Goal: Information Seeking & Learning: Learn about a topic

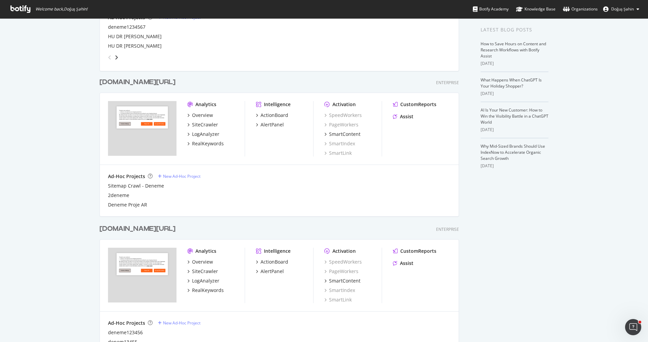
scroll to position [92, 0]
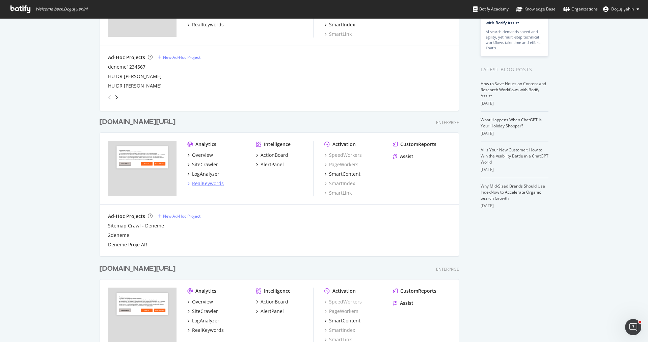
click at [212, 181] on div "RealKeywords" at bounding box center [208, 183] width 32 height 7
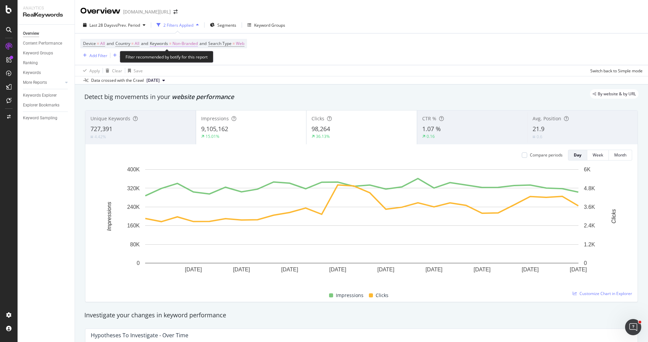
click at [186, 44] on span "Non-Branded" at bounding box center [184, 43] width 25 height 9
click at [186, 56] on span "Non-Branded" at bounding box center [174, 59] width 28 height 6
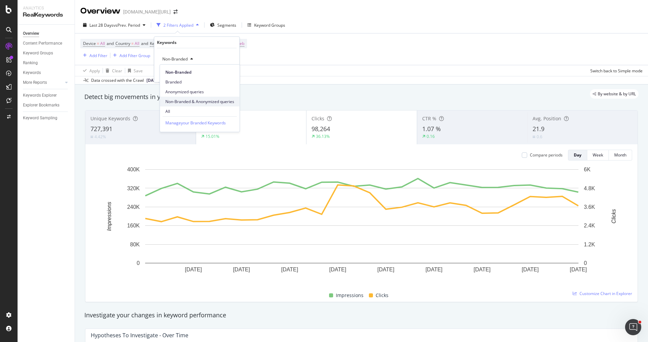
click at [201, 99] on span "Non-Branded & Anonymized queries" at bounding box center [199, 102] width 69 height 6
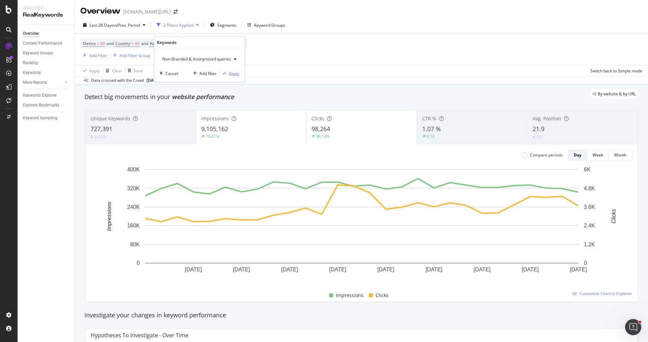
click at [230, 73] on div "Apply" at bounding box center [234, 73] width 10 height 6
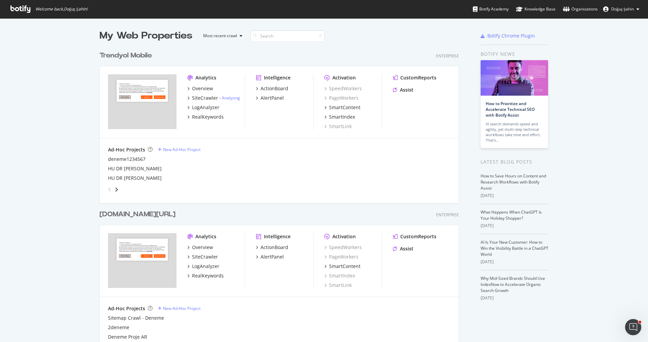
click at [252, 118] on div "Analytics Overview SiteCrawler - Analyzing LogAnalyzer RealKeywords Intelligenc…" at bounding box center [279, 102] width 359 height 72
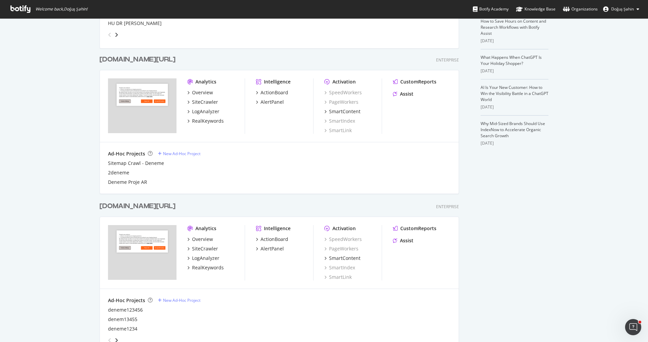
scroll to position [296, 0]
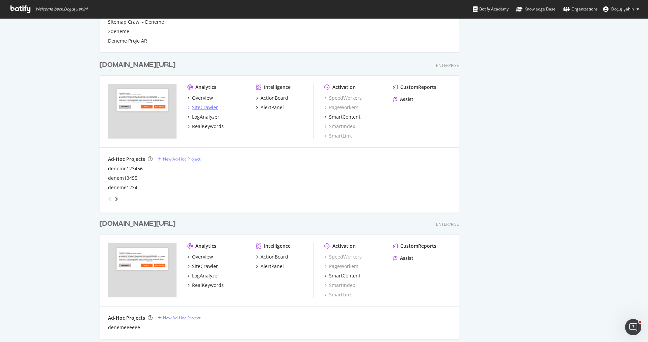
click at [212, 107] on div "SiteCrawler" at bounding box center [205, 107] width 26 height 7
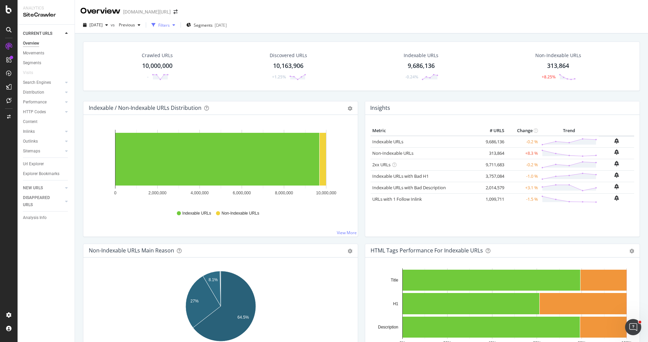
click at [170, 25] on div "Filters" at bounding box center [163, 25] width 11 height 6
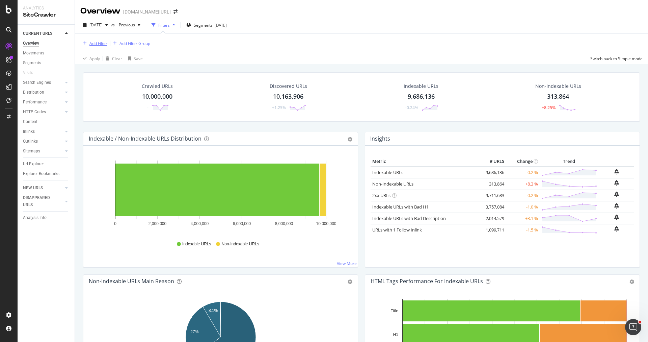
click at [105, 41] on div "Add Filter" at bounding box center [98, 44] width 18 height 6
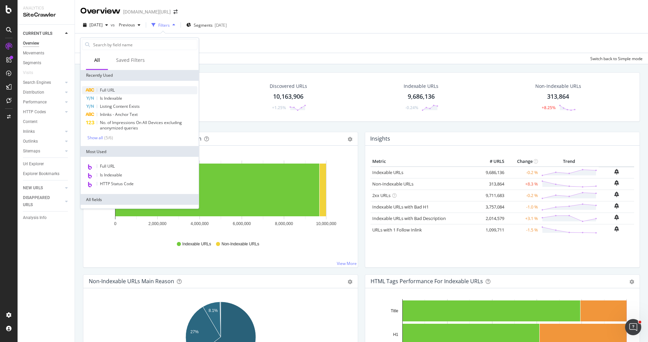
click at [110, 90] on span "Full URL" at bounding box center [107, 90] width 15 height 6
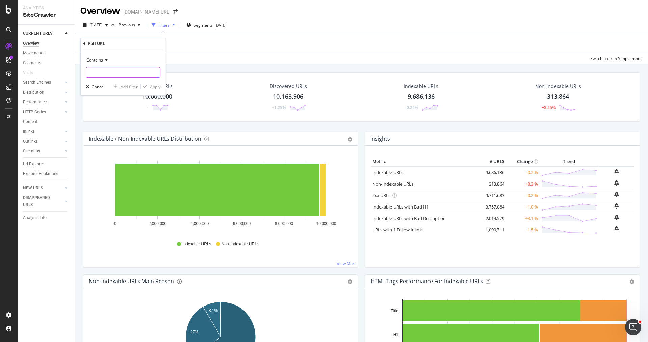
click at [129, 71] on input "text" at bounding box center [123, 72] width 74 height 11
paste input "https://www.trendyol.com/en/incimoda/women-jean-x-g1-c120"
type input "https://www.trendyol.com/en/incimoda/women-jean-x-g1-c120"
click at [154, 87] on div "Apply" at bounding box center [155, 87] width 10 height 6
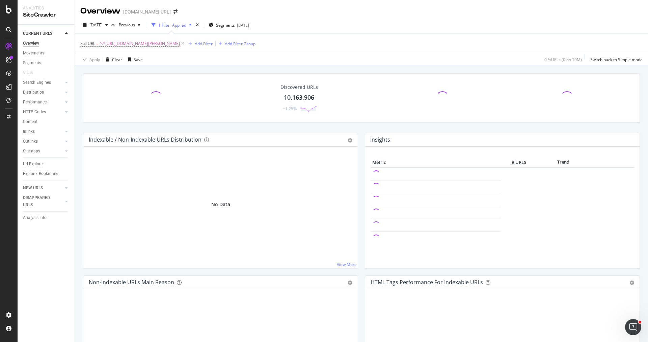
click at [174, 44] on span "^.*https://www.trendyol.com/en/incimoda/women-jean-x-g1-c120.*$" at bounding box center [140, 43] width 80 height 9
click at [126, 72] on input "https://www.trendyol.com/en/incimoda/women-jean-x-g1-c120" at bounding box center [118, 71] width 64 height 11
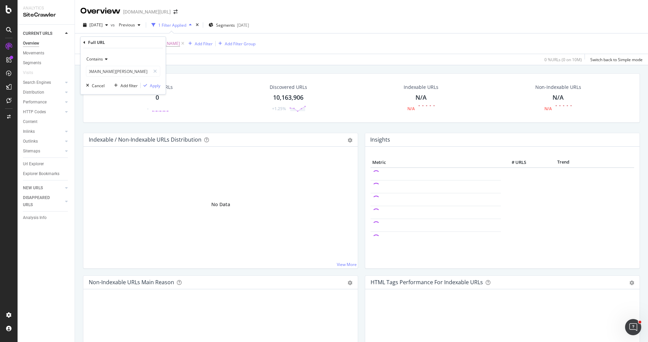
click at [213, 129] on div "Crawled URLs 0 - Discovered URLs 10,163,906 +1.25% Indexable URLs N/A N/A Non-I…" at bounding box center [362, 102] width 564 height 59
click at [146, 45] on span "^.*https://www.trendyol.com/en/incimoda/women-jean-x-g1-c120.*$" at bounding box center [140, 43] width 80 height 9
click at [111, 71] on input "https://www.trendyol.com/en/incimoda/women-jean-x-g1-c120" at bounding box center [118, 71] width 64 height 11
click at [113, 70] on input "https://www.trendyol.com/en/incimoda/women-jean-x-g1-c120" at bounding box center [118, 71] width 64 height 11
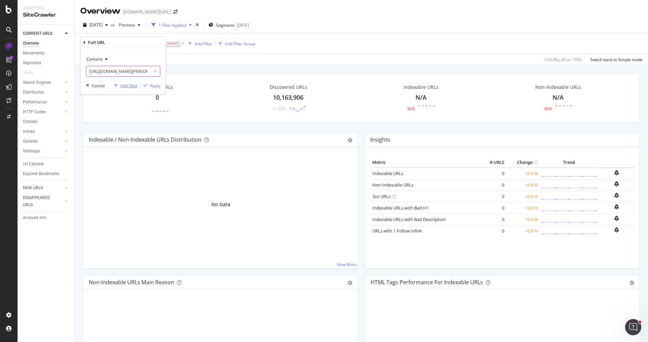
paste input "text"
type input "/women-[PERSON_NAME]-x-g1-c120"
click at [155, 87] on div "Apply" at bounding box center [155, 85] width 10 height 6
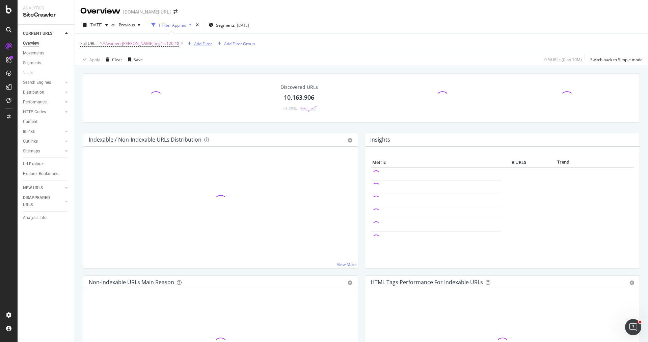
click at [194, 44] on div "Add Filter" at bounding box center [203, 44] width 18 height 6
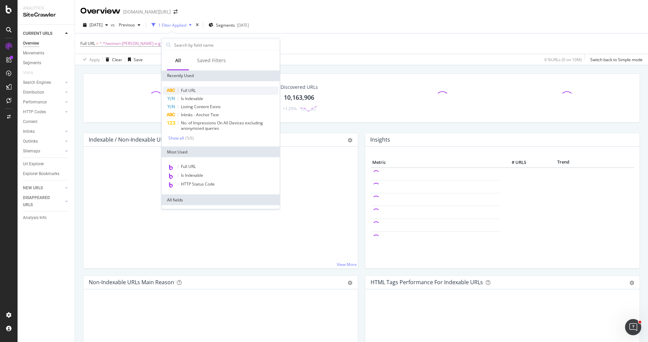
click at [196, 88] on div "Full URL" at bounding box center [220, 90] width 115 height 8
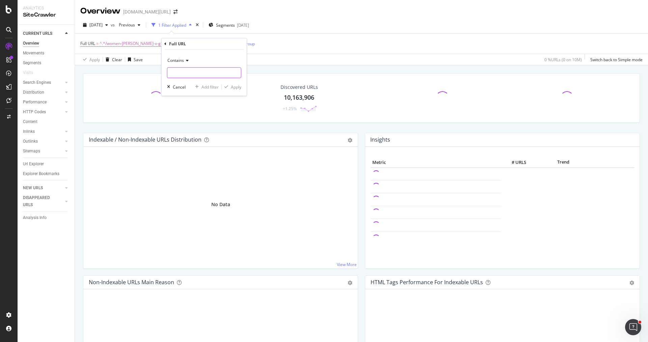
click at [185, 71] on input "text" at bounding box center [204, 72] width 74 height 11
click at [179, 63] on div "Contains" at bounding box center [204, 60] width 74 height 11
click at [195, 145] on span "Matches regex" at bounding box center [184, 145] width 28 height 6
click at [165, 43] on icon at bounding box center [165, 44] width 2 height 4
click at [194, 22] on div "1 Filter Applied" at bounding box center [172, 25] width 46 height 10
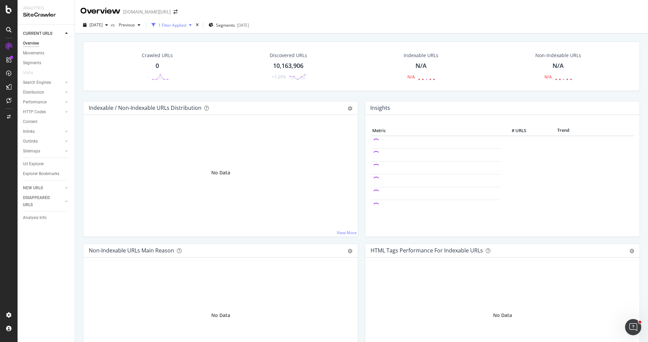
click at [182, 26] on div "1 Filter Applied" at bounding box center [172, 25] width 28 height 6
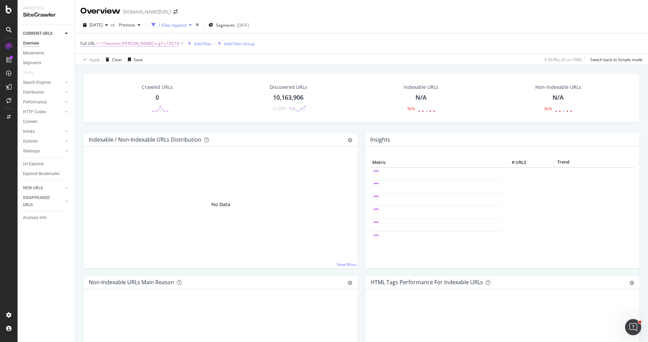
click at [128, 44] on span "^.*/women-[PERSON_NAME]-x-g1-c120.*$" at bounding box center [140, 43] width 80 height 9
click at [113, 69] on input "/women-[PERSON_NAME]-x-g1-c120" at bounding box center [118, 71] width 64 height 11
click at [129, 71] on input "/women-[PERSON_NAME]-x-g1-c120" at bounding box center [118, 71] width 64 height 11
click at [149, 84] on div "button" at bounding box center [145, 85] width 9 height 4
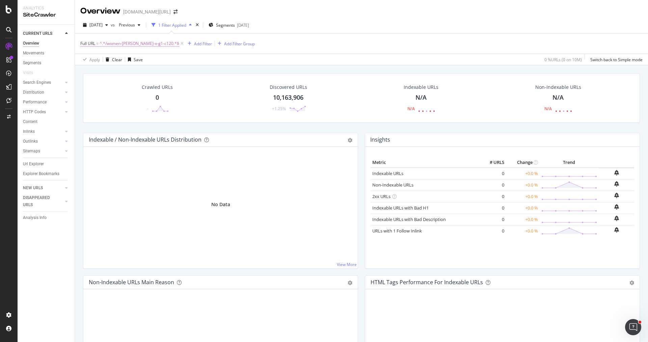
click at [128, 42] on span "^.*/women-[PERSON_NAME]-x-g1-c120.*$" at bounding box center [140, 43] width 80 height 9
click at [135, 71] on input "/women-[PERSON_NAME]-x-g1-c120" at bounding box center [118, 71] width 64 height 11
click at [111, 70] on input "/women-[PERSON_NAME]-x-g1-c120" at bounding box center [118, 71] width 64 height 11
type input "/women-jeans-x-g1-c120"
click at [153, 85] on div "Apply" at bounding box center [155, 85] width 10 height 6
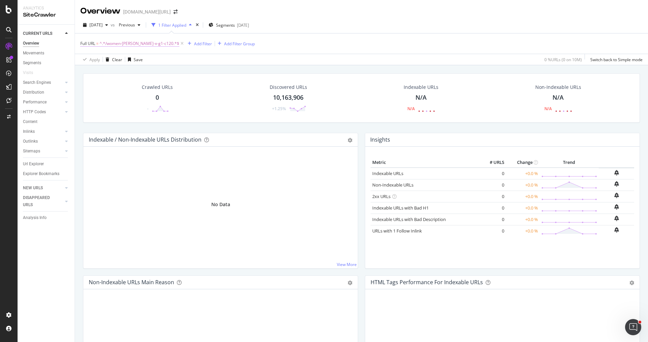
click at [126, 43] on span "^.*/women-[PERSON_NAME]-x-g1-c120.*$" at bounding box center [140, 43] width 80 height 9
click at [133, 69] on input "/women-[PERSON_NAME]-x-g1-c120" at bounding box center [118, 71] width 64 height 11
type input "/incimoda/"
click at [154, 85] on div "Apply" at bounding box center [155, 85] width 10 height 6
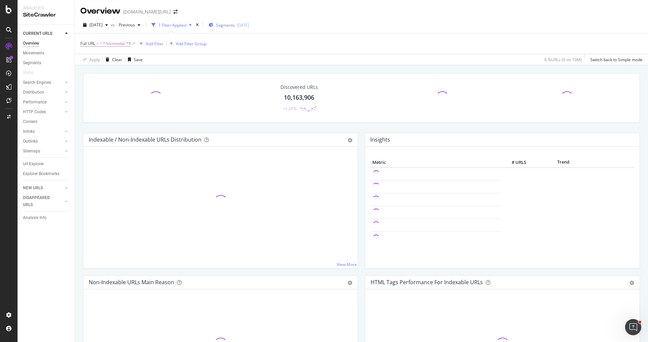
click at [235, 24] on span "Segments" at bounding box center [225, 25] width 19 height 6
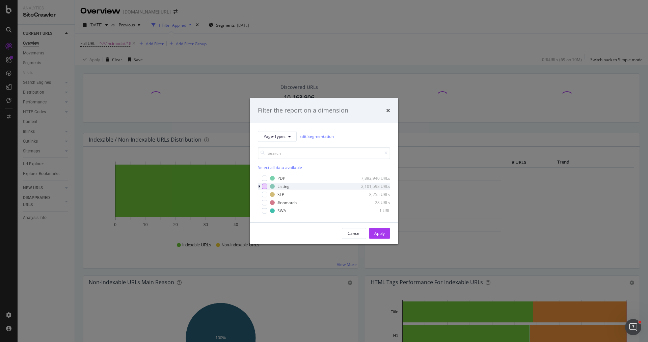
click at [262, 187] on div "modal" at bounding box center [264, 185] width 5 height 5
click at [373, 231] on button "Apply" at bounding box center [379, 233] width 21 height 11
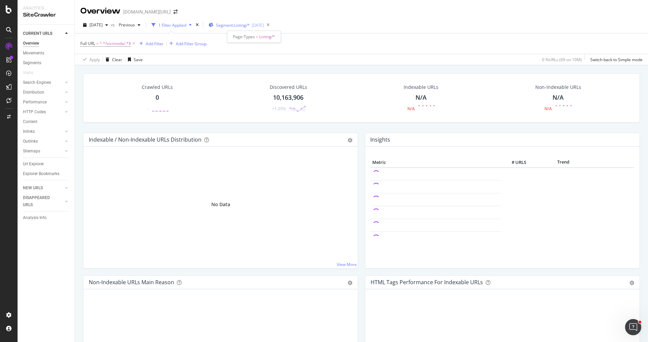
click at [238, 26] on span "Segment: Listing/*" at bounding box center [233, 25] width 34 height 6
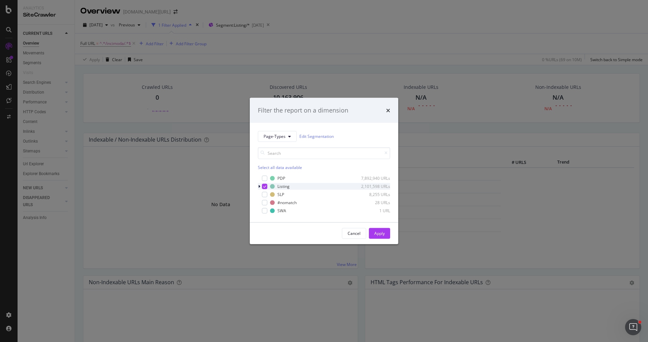
click at [262, 184] on div "modal" at bounding box center [264, 185] width 5 height 5
click at [377, 230] on div "Apply" at bounding box center [379, 233] width 10 height 10
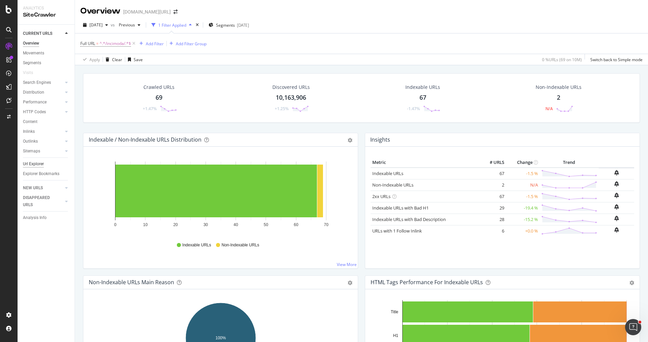
click at [37, 165] on div "Url Explorer" at bounding box center [33, 163] width 21 height 7
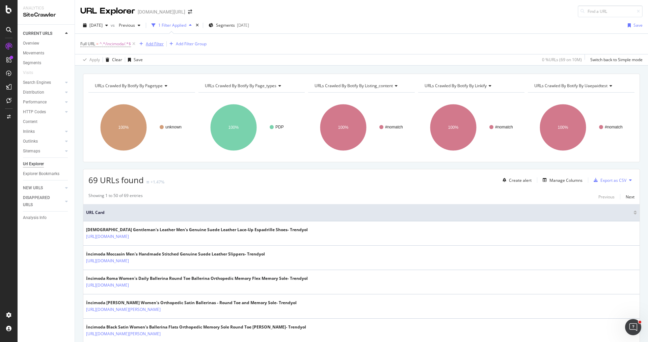
click at [146, 41] on div "Add Filter" at bounding box center [150, 43] width 27 height 7
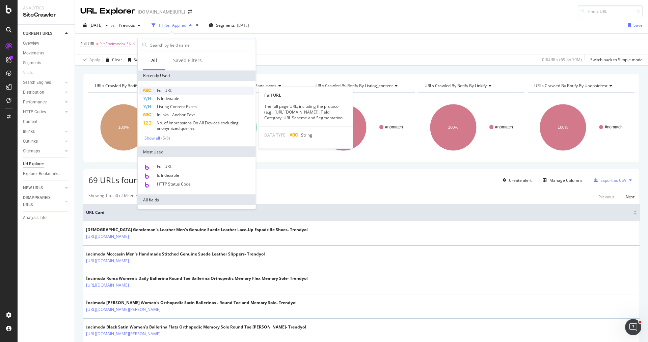
click at [178, 88] on div "Full URL" at bounding box center [196, 90] width 115 height 8
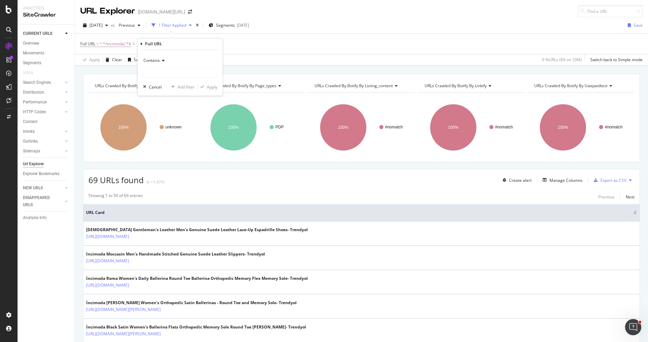
click at [156, 60] on span "Contains" at bounding box center [151, 60] width 17 height 6
click at [166, 133] on span "Doesn't contain" at bounding box center [161, 136] width 29 height 6
click at [176, 71] on input "text" at bounding box center [180, 72] width 74 height 11
type input "-p-"
click at [210, 89] on div "Apply" at bounding box center [212, 87] width 10 height 6
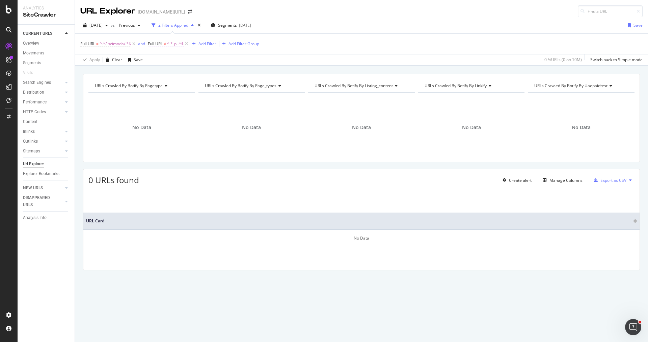
click at [165, 43] on span "≠" at bounding box center [165, 44] width 2 height 6
click at [258, 72] on div "URLs Crawled By Botify By pagetype Chart (by Value) Table Expand Export as CSV …" at bounding box center [361, 73] width 573 height 16
